Goal: Task Accomplishment & Management: Manage account settings

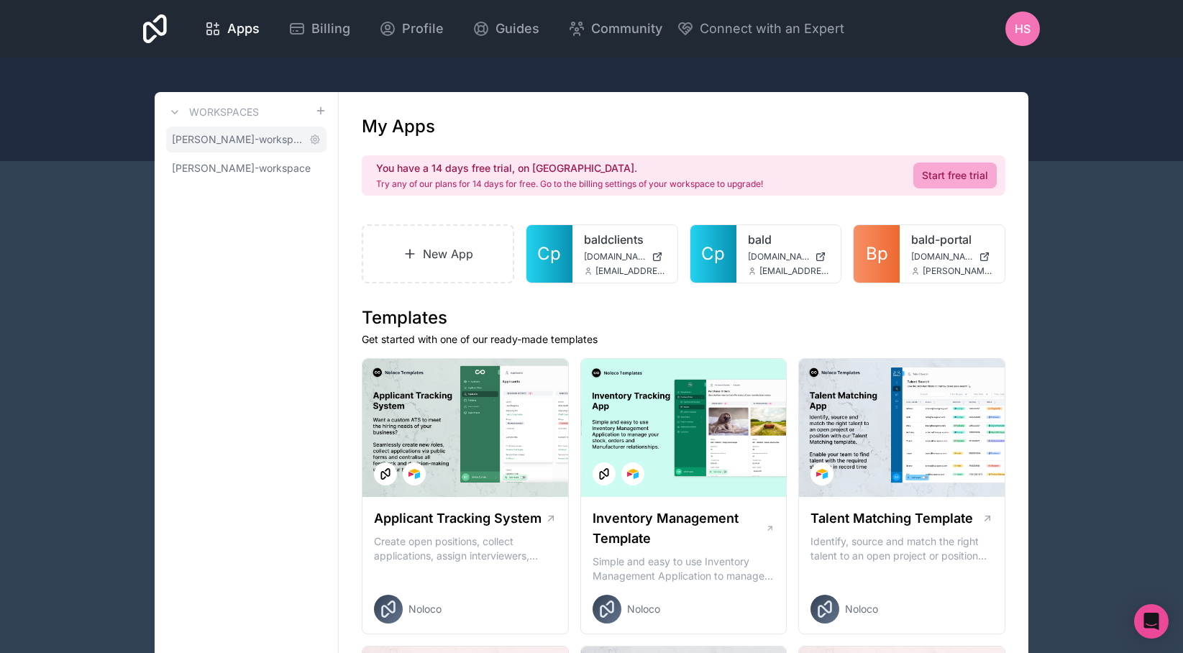
click at [257, 135] on span "[PERSON_NAME]-workspace" at bounding box center [238, 139] width 132 height 14
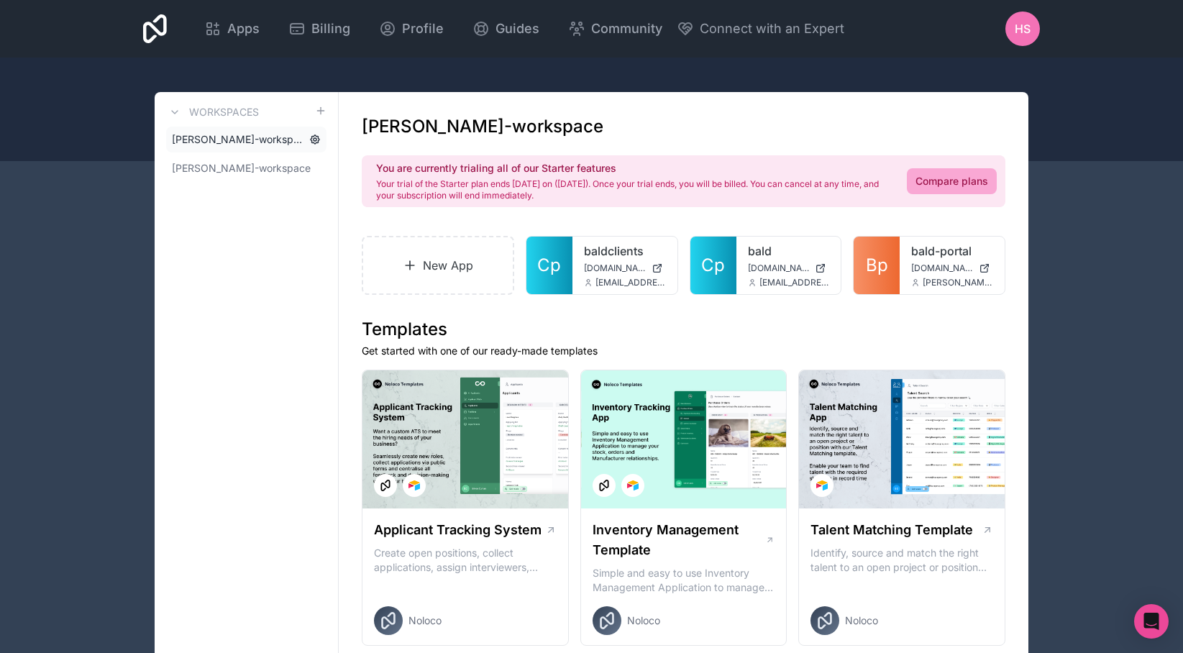
click at [316, 141] on icon at bounding box center [315, 140] width 12 height 12
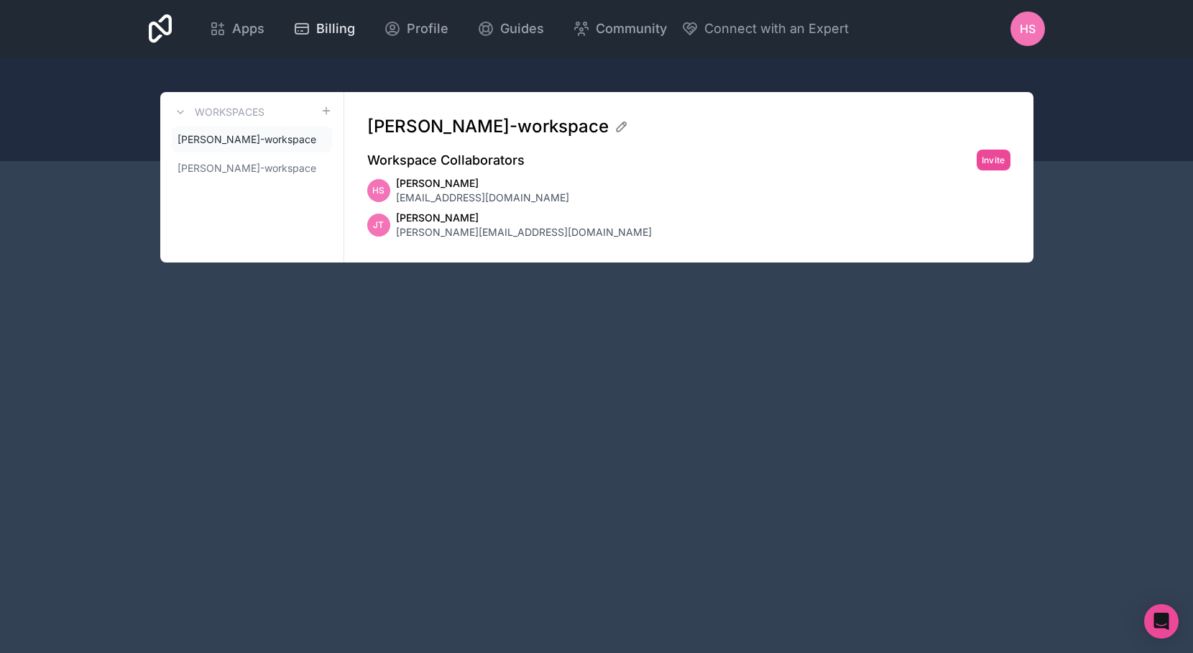
click at [321, 38] on span "Billing" at bounding box center [335, 29] width 39 height 20
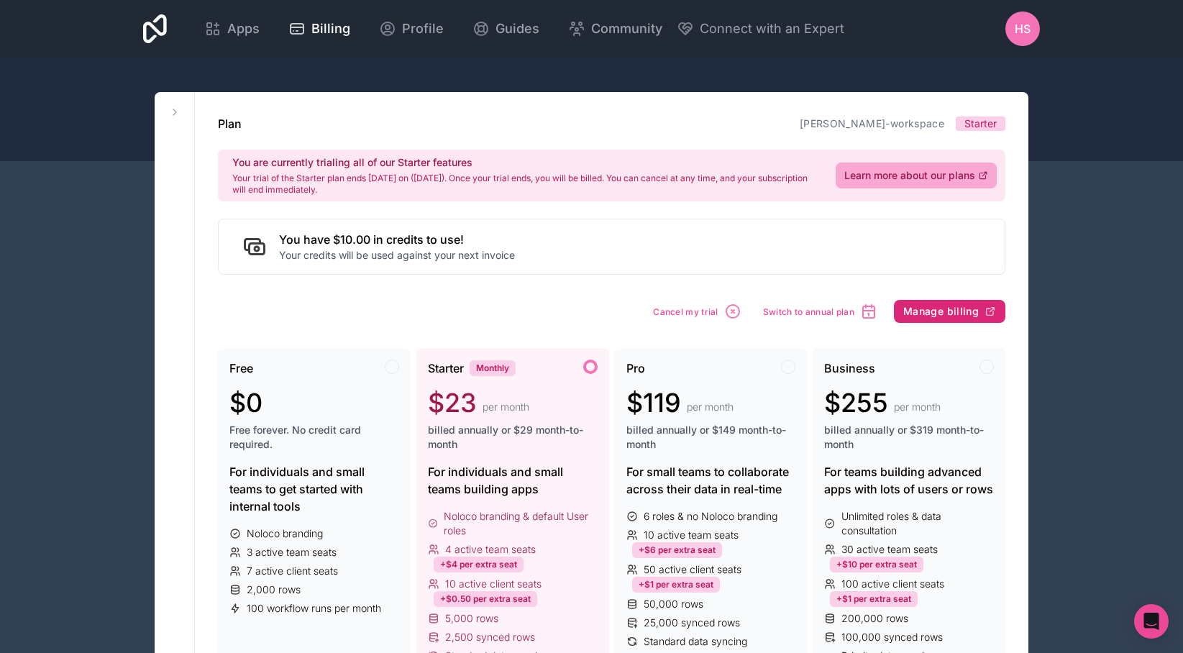
click at [952, 304] on button "Manage billing" at bounding box center [949, 311] width 111 height 23
click at [759, 313] on span "Cancel my trial" at bounding box center [760, 311] width 65 height 11
click at [722, 316] on button "Cancel my trial" at bounding box center [697, 311] width 98 height 27
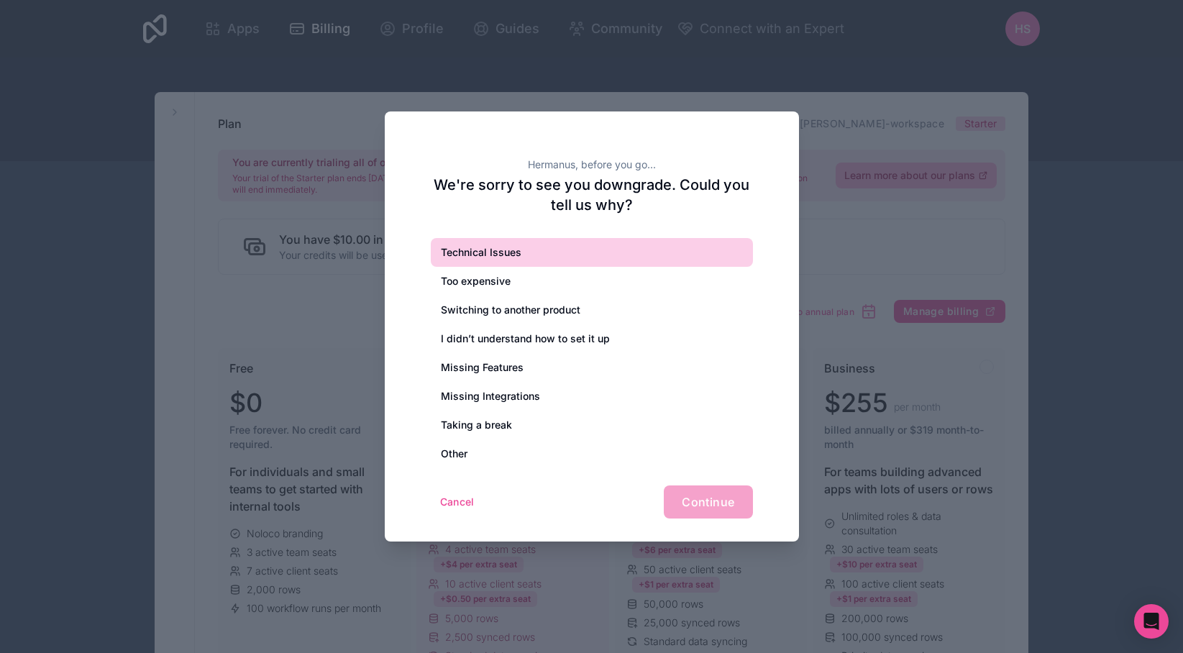
click at [477, 252] on div "Technical Issues" at bounding box center [592, 252] width 322 height 29
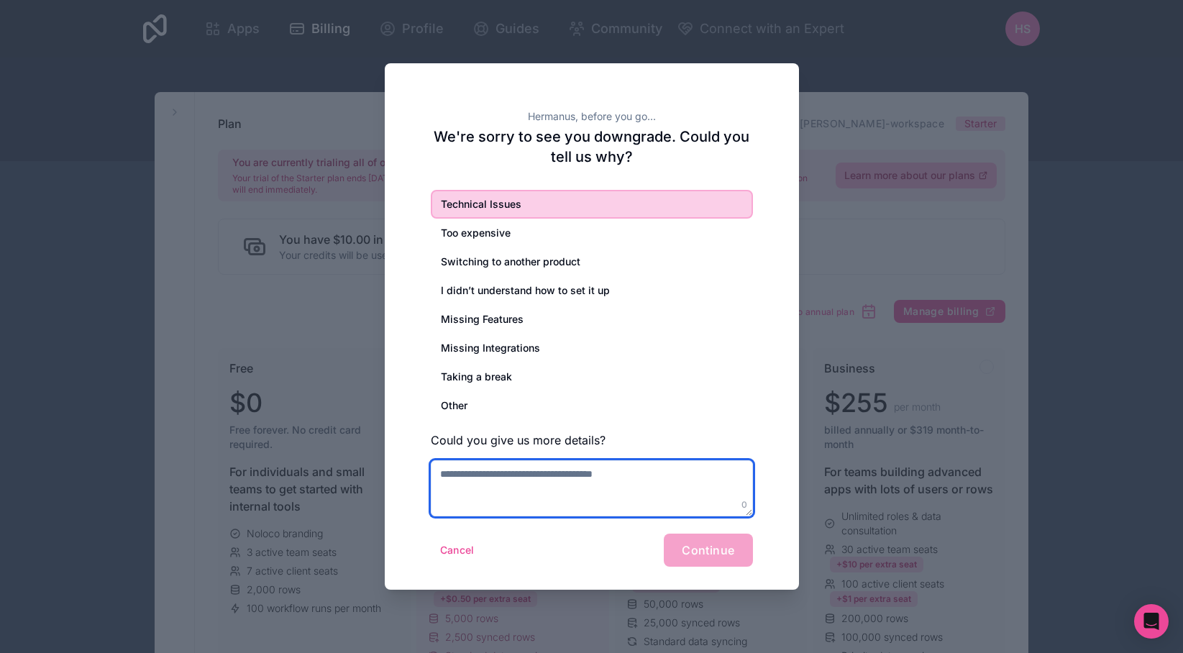
click at [527, 479] on textarea at bounding box center [592, 488] width 322 height 56
type textarea "*"
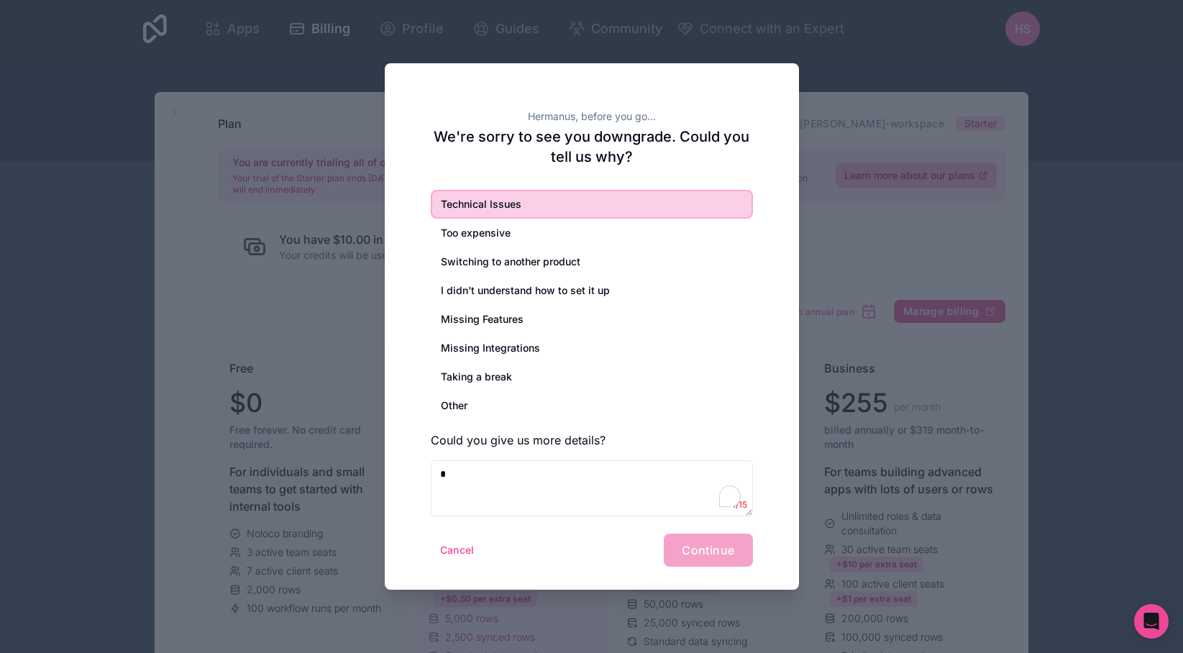
click at [640, 541] on div "Cancel Continue" at bounding box center [592, 549] width 322 height 33
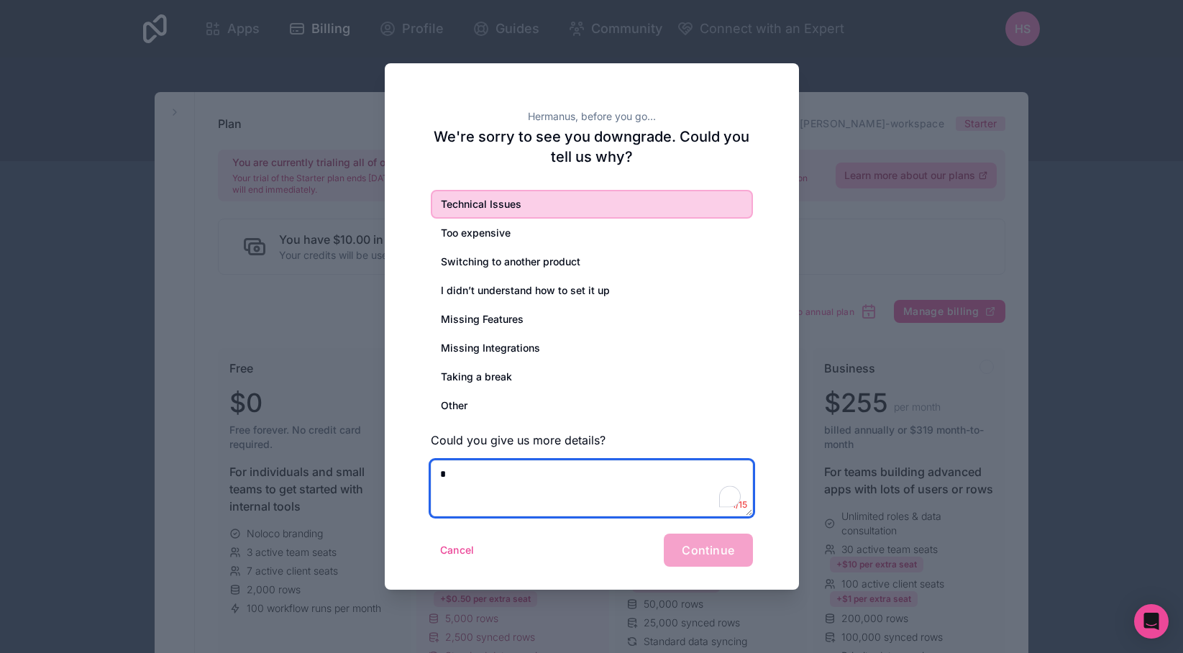
click at [612, 490] on textarea "*" at bounding box center [592, 488] width 322 height 56
type textarea "*"
type textarea "**********"
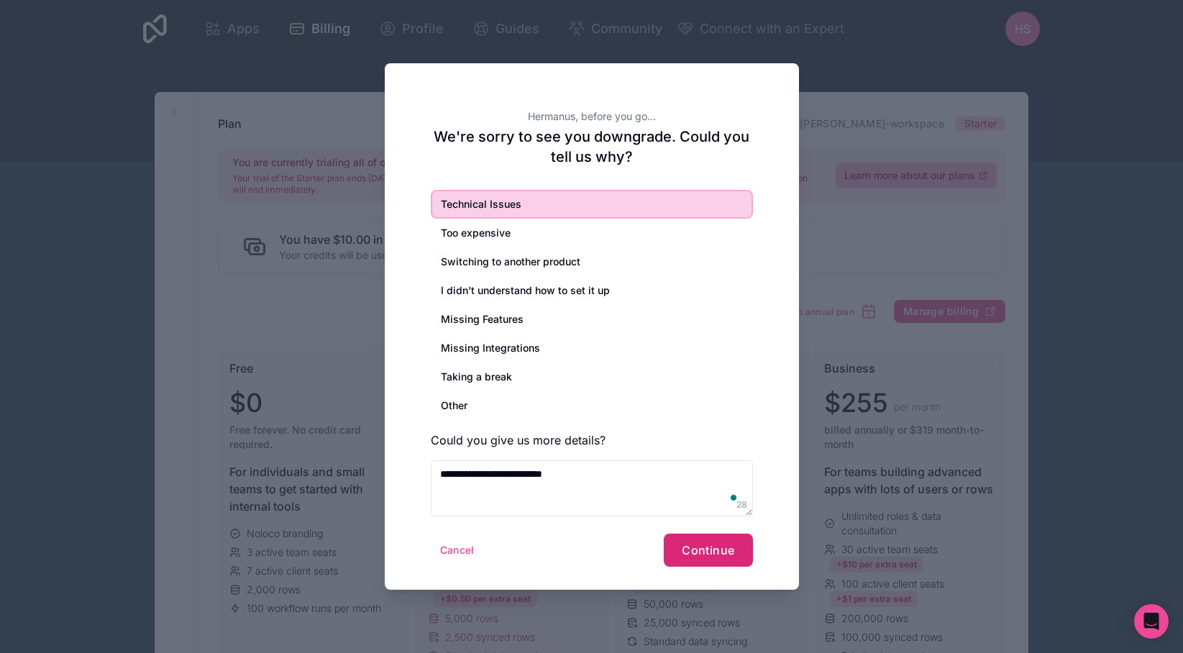
click at [734, 539] on button "Continue" at bounding box center [708, 549] width 88 height 33
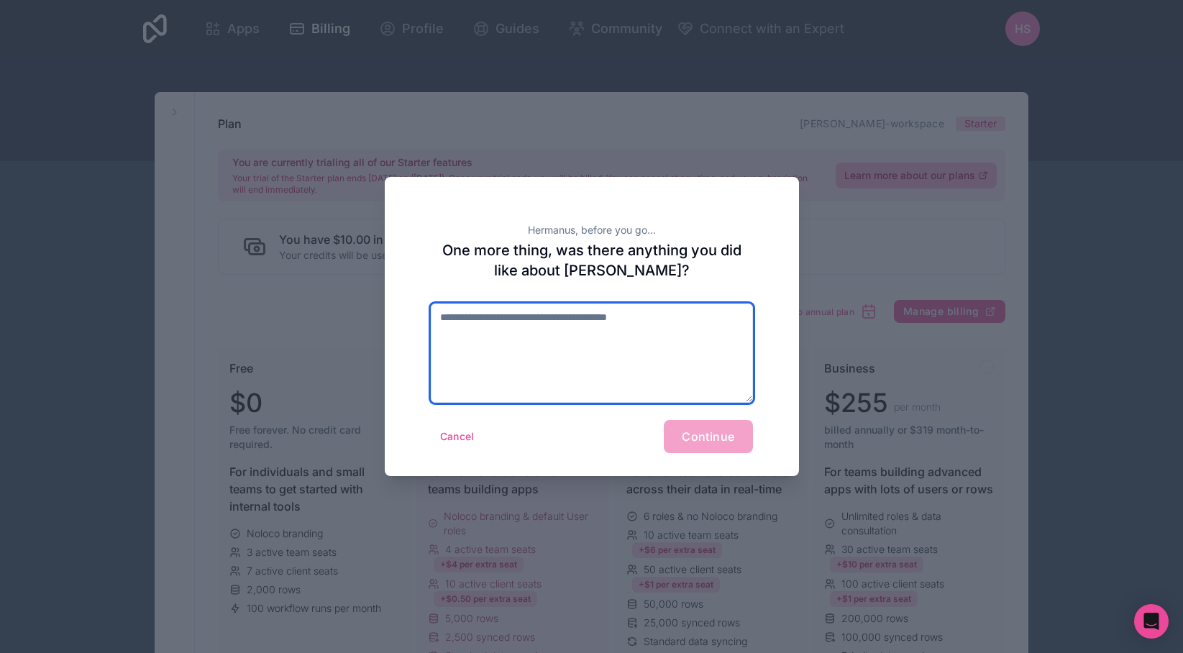
click at [513, 352] on textarea at bounding box center [592, 352] width 322 height 99
type textarea "**"
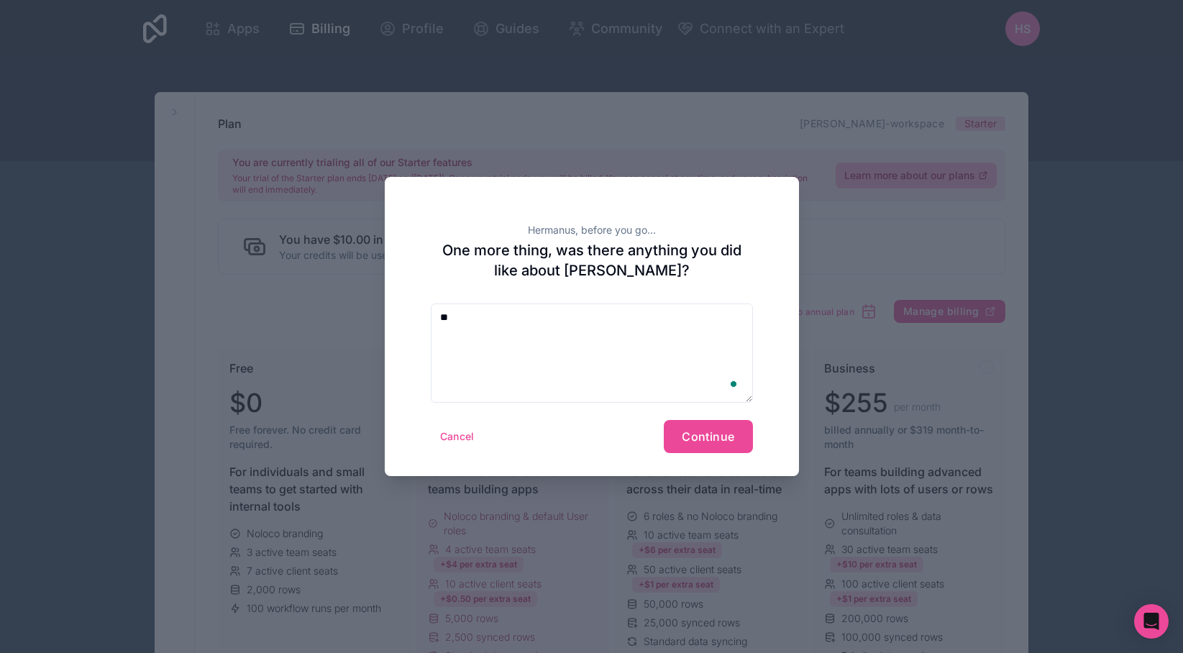
drag, startPoint x: 550, startPoint y: 426, endPoint x: 575, endPoint y: 428, distance: 25.3
click at [551, 426] on div "Cancel Continue" at bounding box center [592, 436] width 322 height 33
click at [689, 439] on span "Continue" at bounding box center [707, 436] width 52 height 14
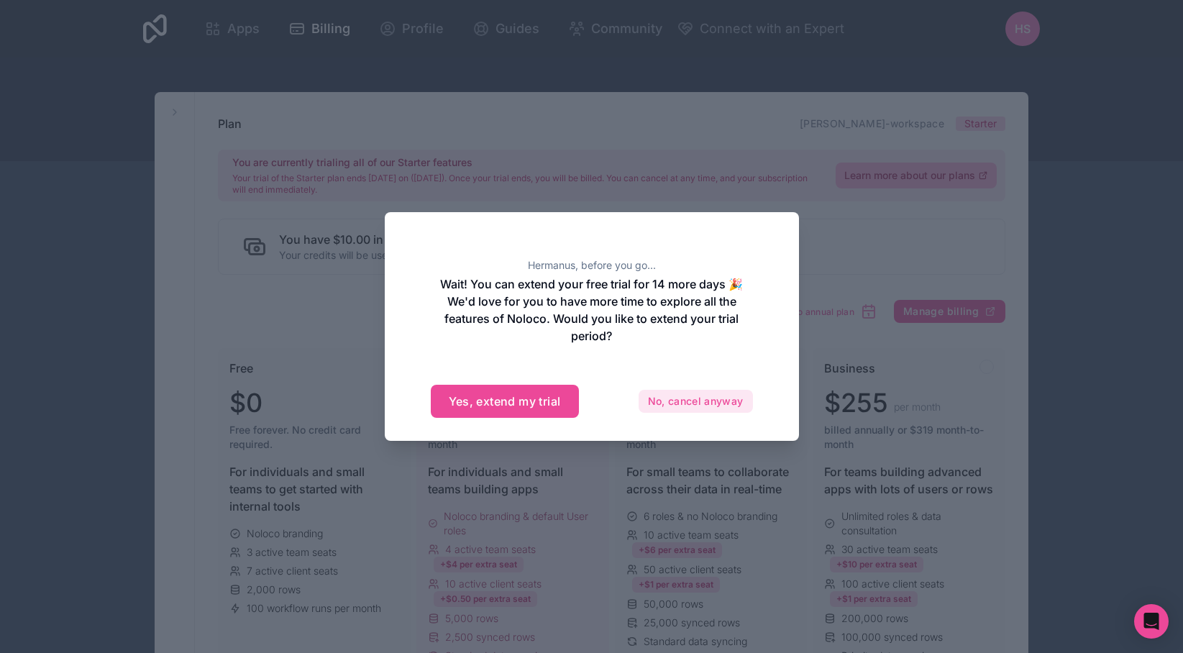
click at [699, 408] on button "No, cancel anyway" at bounding box center [695, 401] width 114 height 23
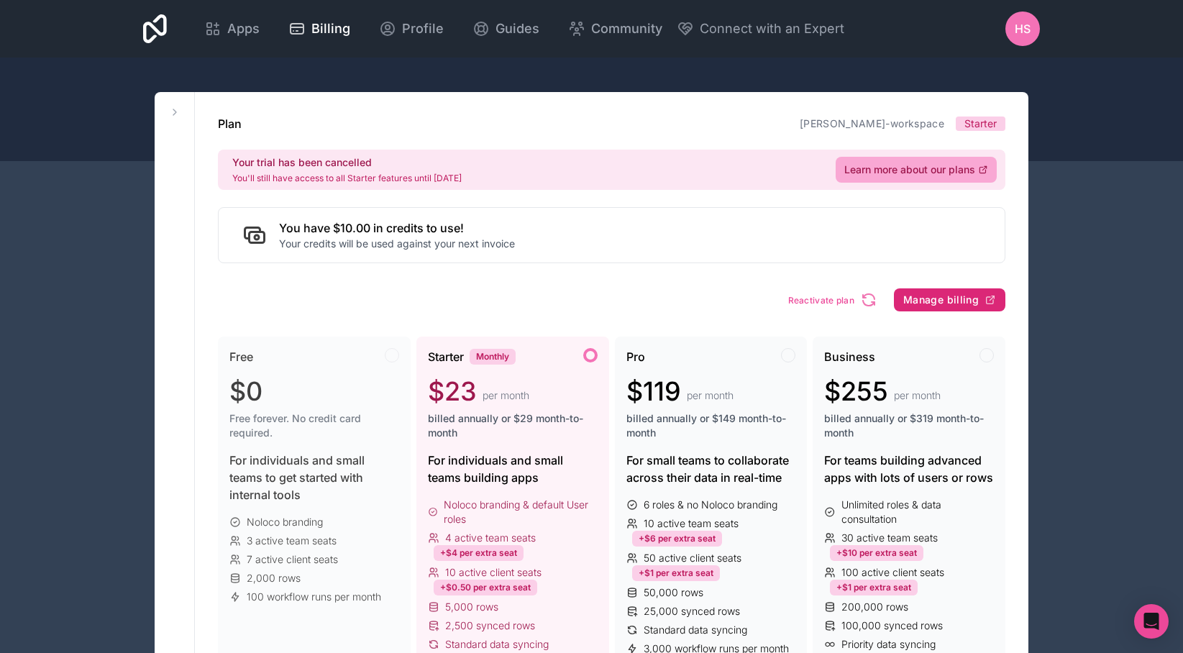
click at [932, 306] on button "Manage billing" at bounding box center [949, 299] width 111 height 23
